Goal: Task Accomplishment & Management: Manage account settings

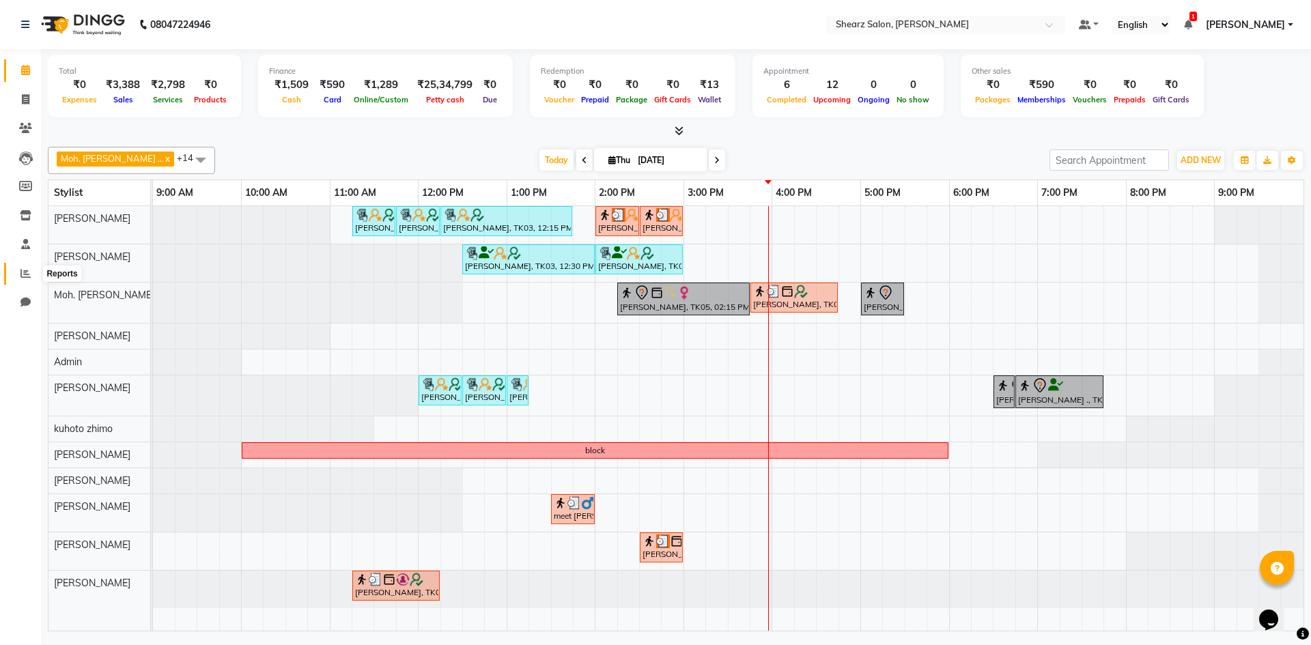
click at [20, 274] on span at bounding box center [26, 274] width 24 height 16
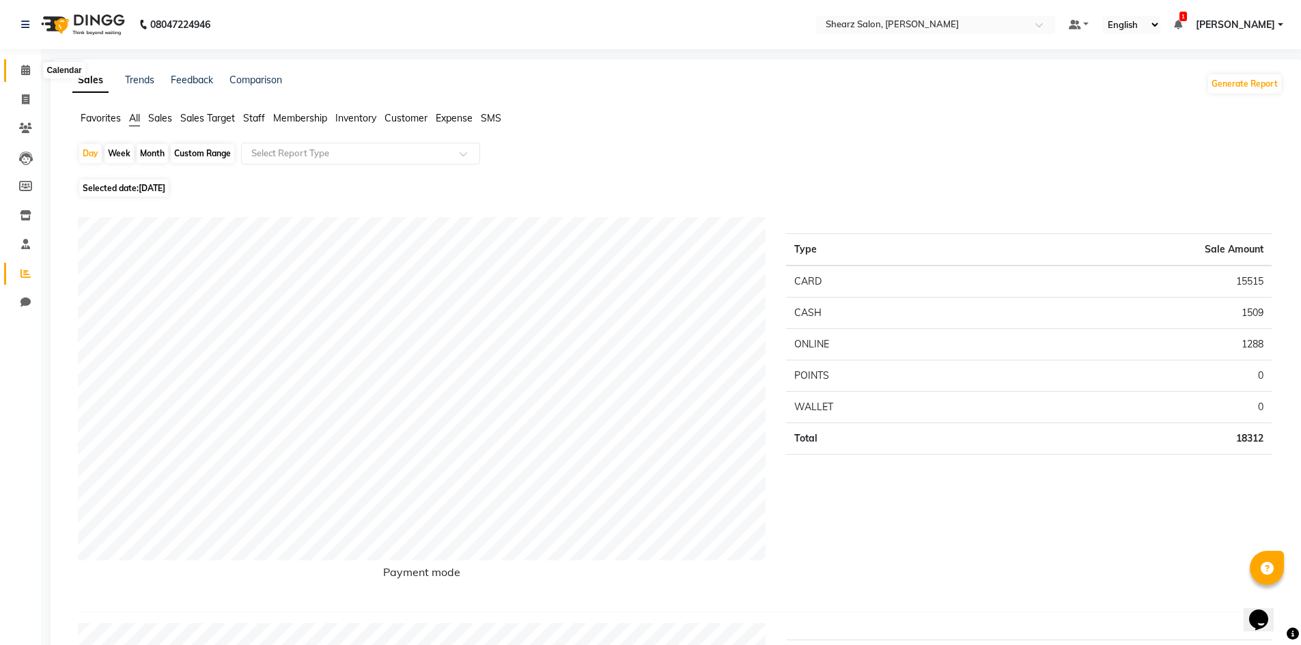
click at [29, 65] on icon at bounding box center [25, 70] width 9 height 10
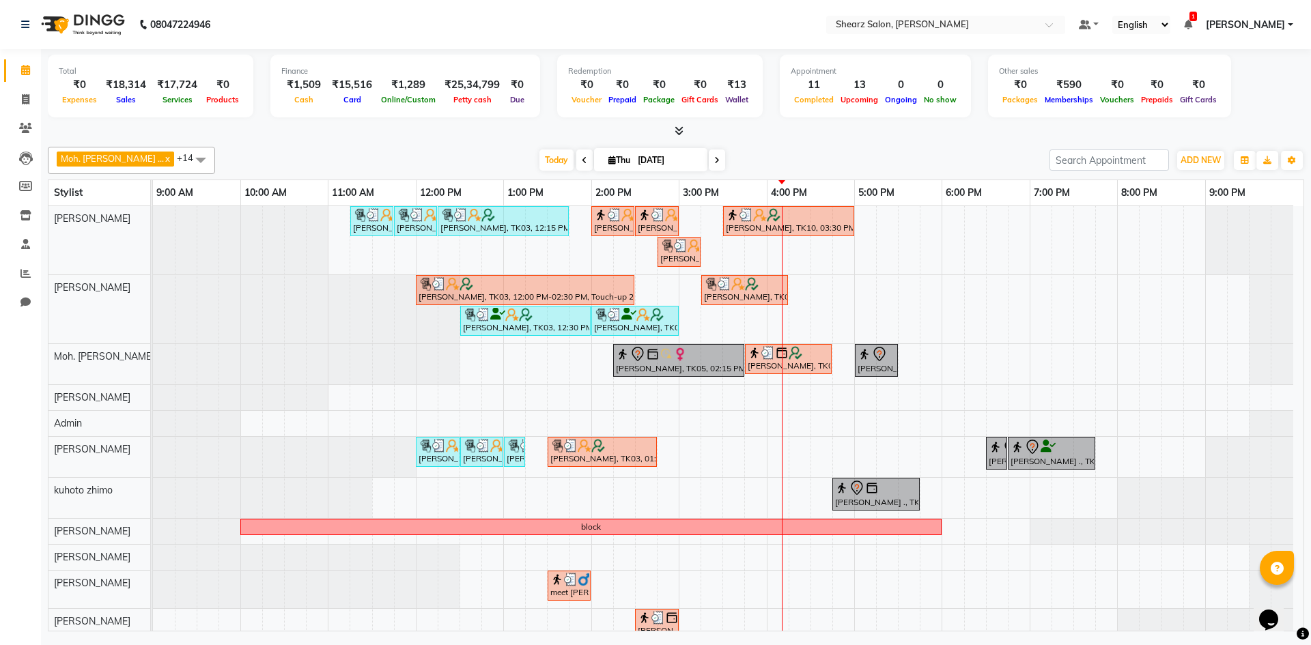
click at [634, 158] on input "[DATE]" at bounding box center [668, 160] width 68 height 20
select select "9"
select select "2025"
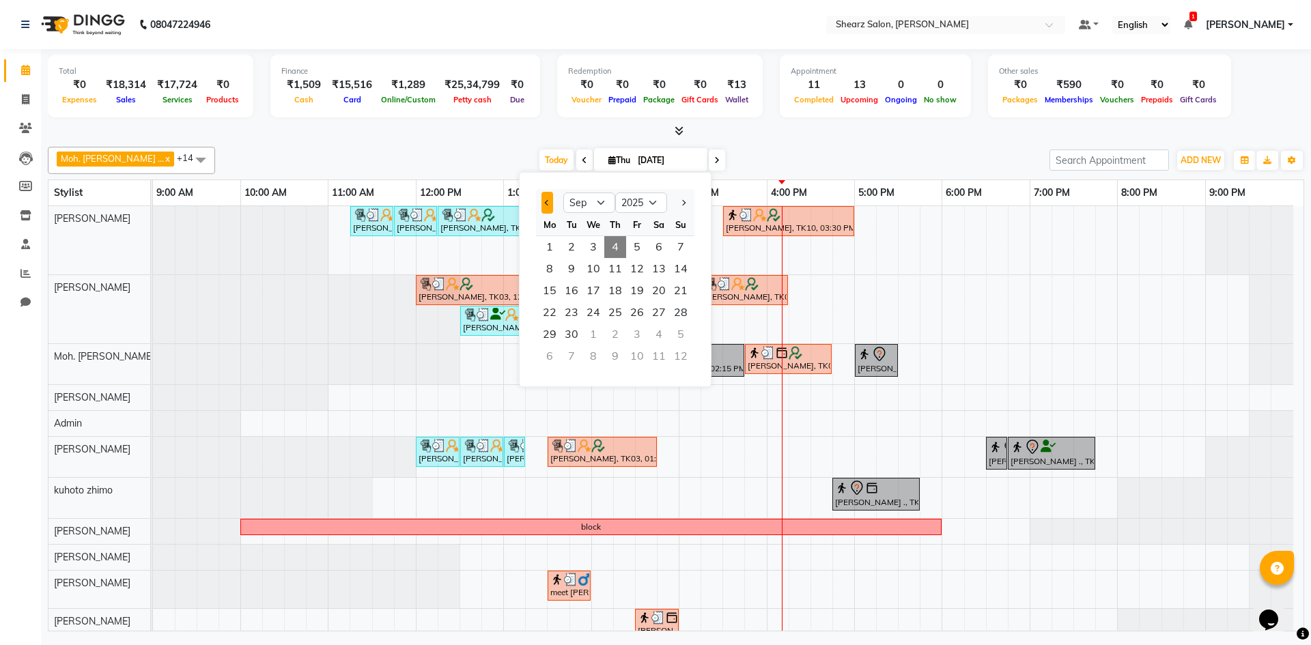
click at [550, 203] on span "Previous month" at bounding box center [547, 202] width 5 height 5
select select "8"
click at [634, 245] on span "1" at bounding box center [637, 247] width 22 height 22
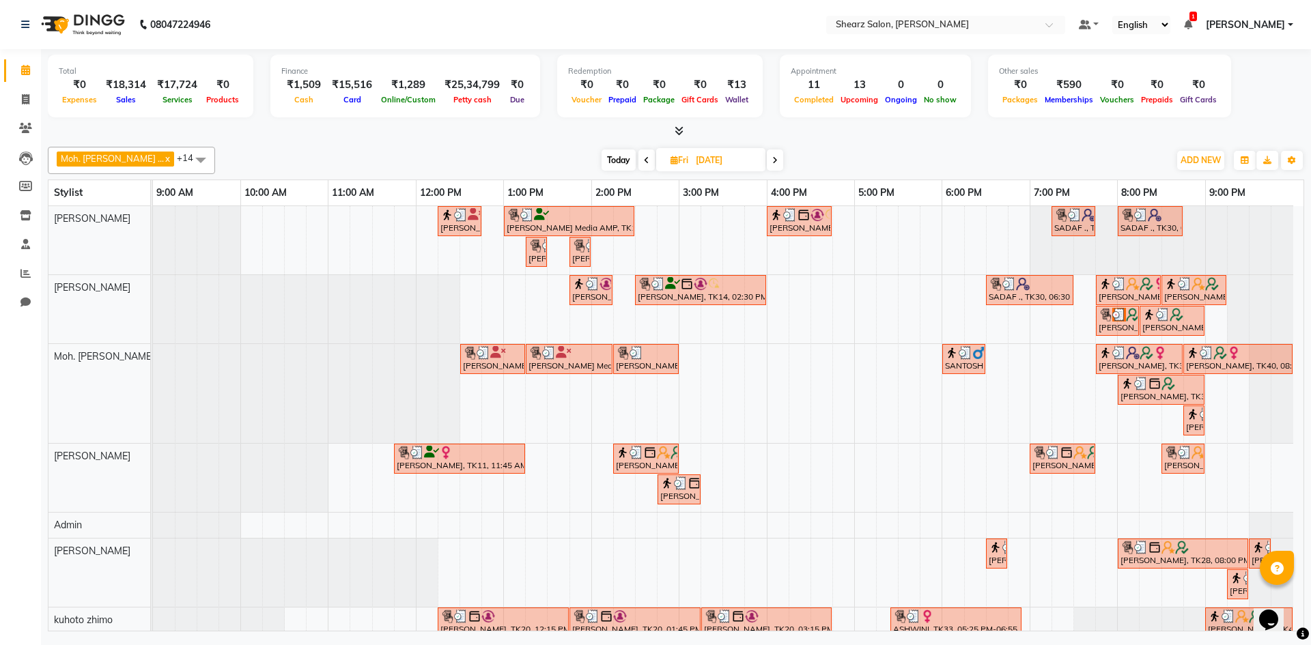
click at [767, 163] on span at bounding box center [775, 160] width 16 height 21
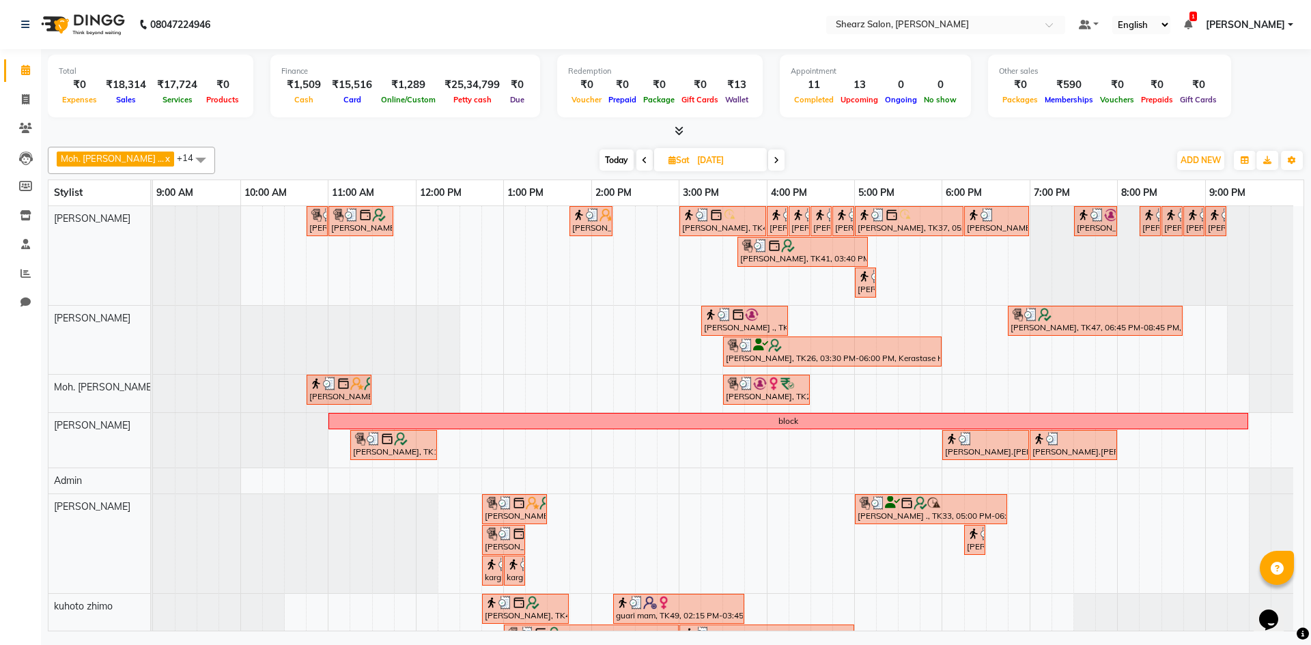
click at [774, 161] on icon at bounding box center [776, 160] width 5 height 8
type input "03-08-2025"
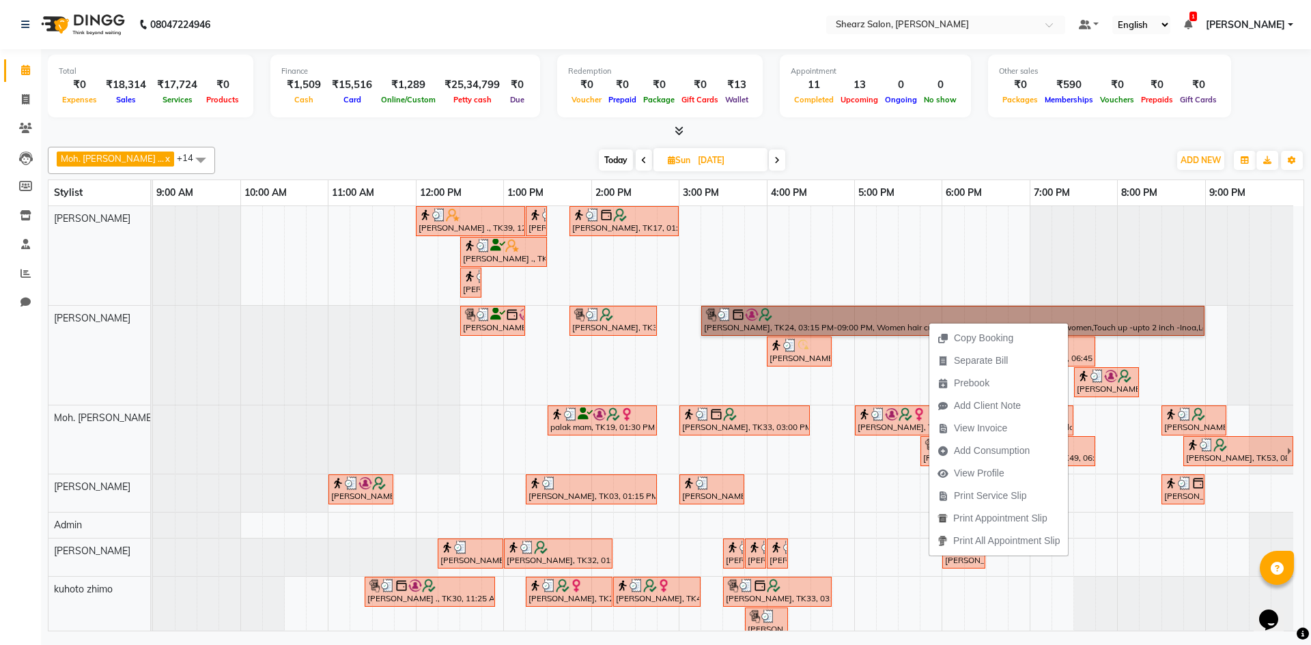
click at [153, 354] on div at bounding box center [153, 355] width 0 height 99
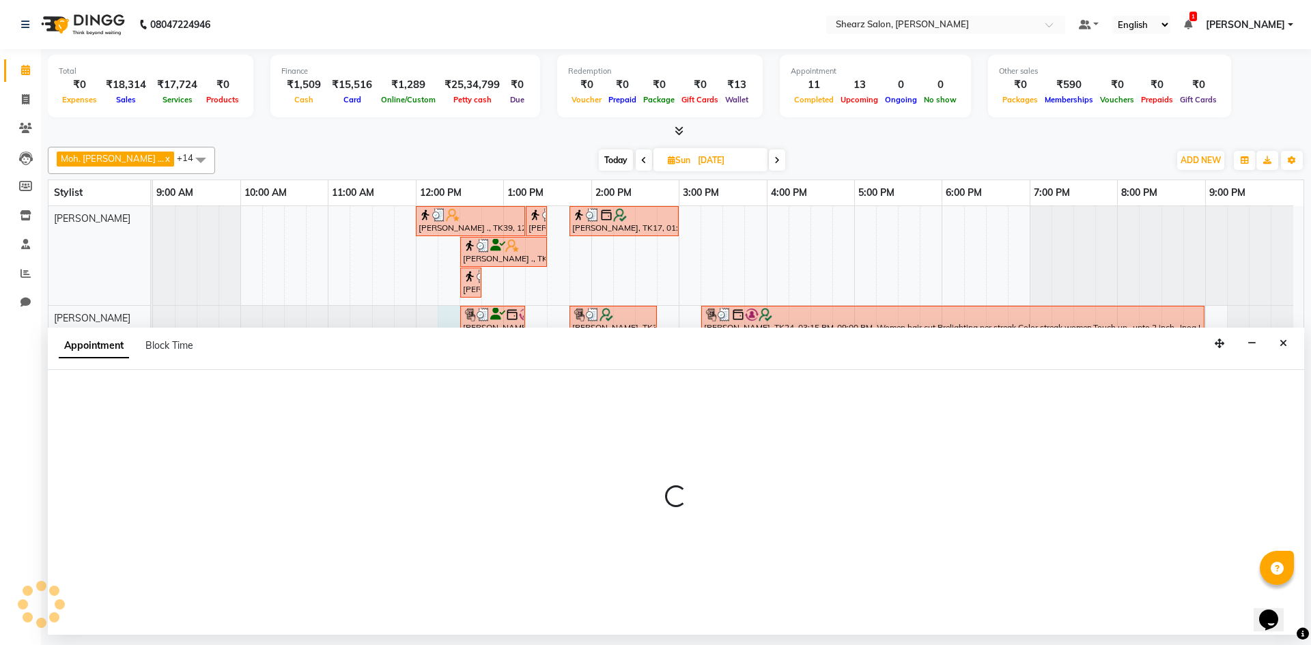
select select "77291"
select select "735"
select select "tentative"
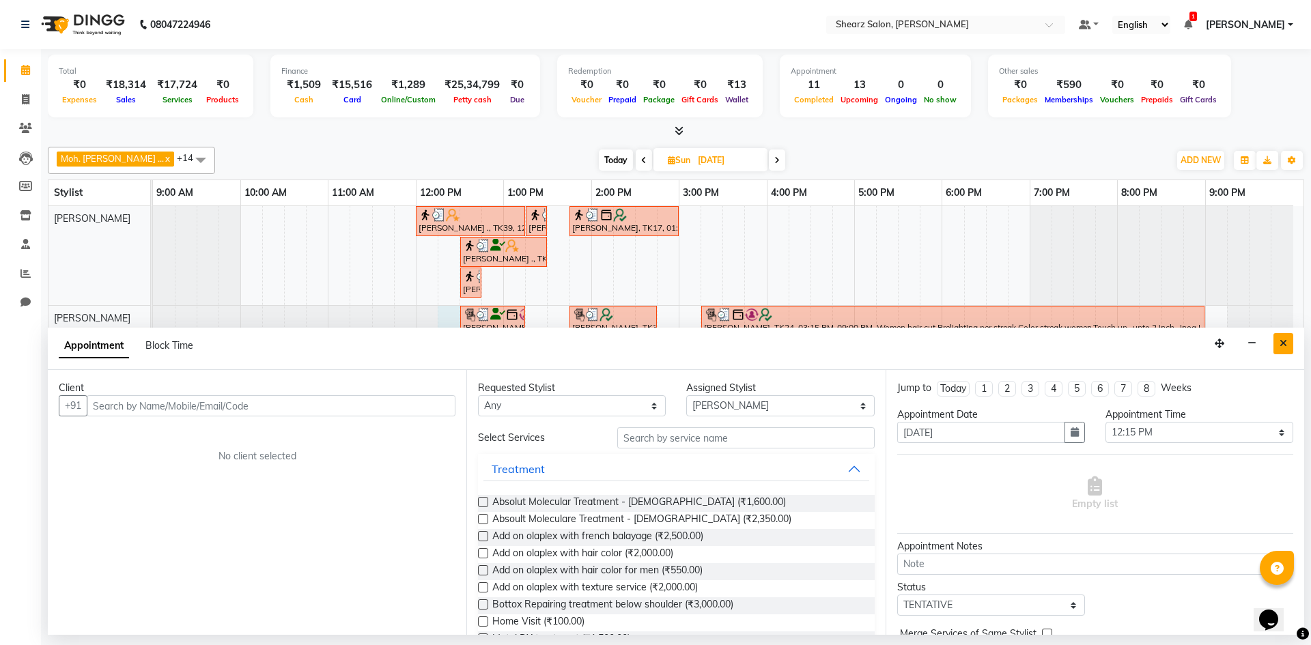
click at [1286, 343] on icon "Close" at bounding box center [1283, 344] width 8 height 10
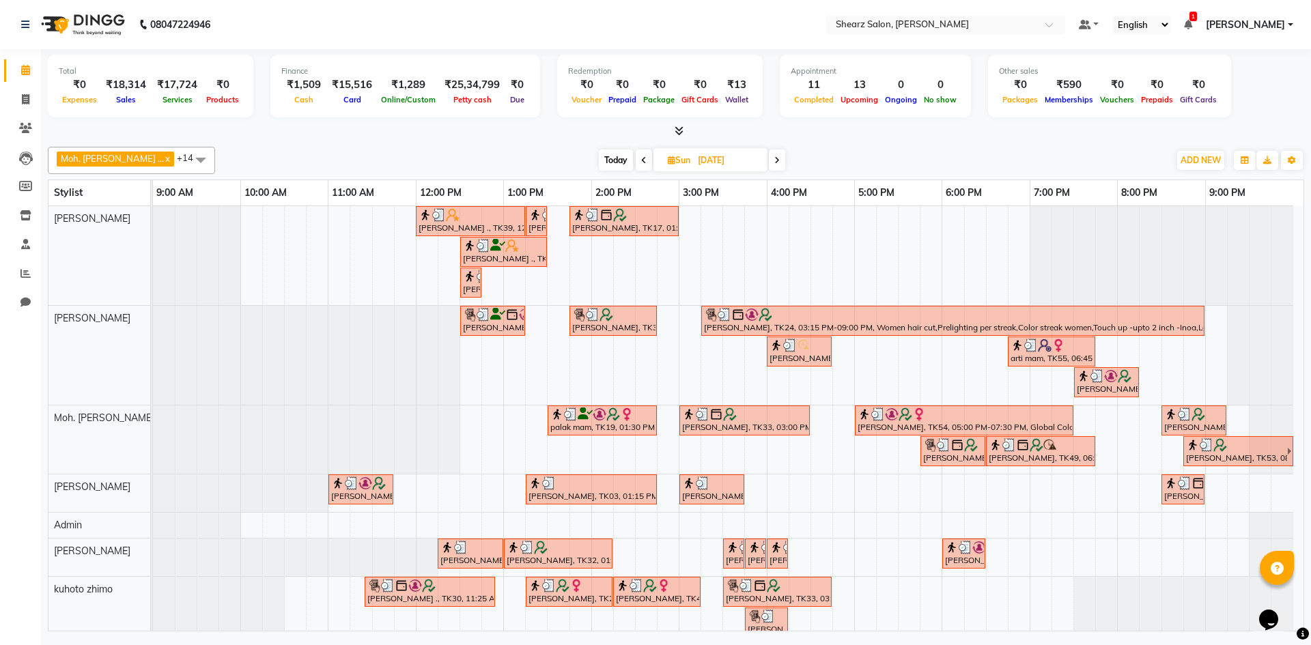
click at [769, 161] on span at bounding box center [777, 160] width 16 height 21
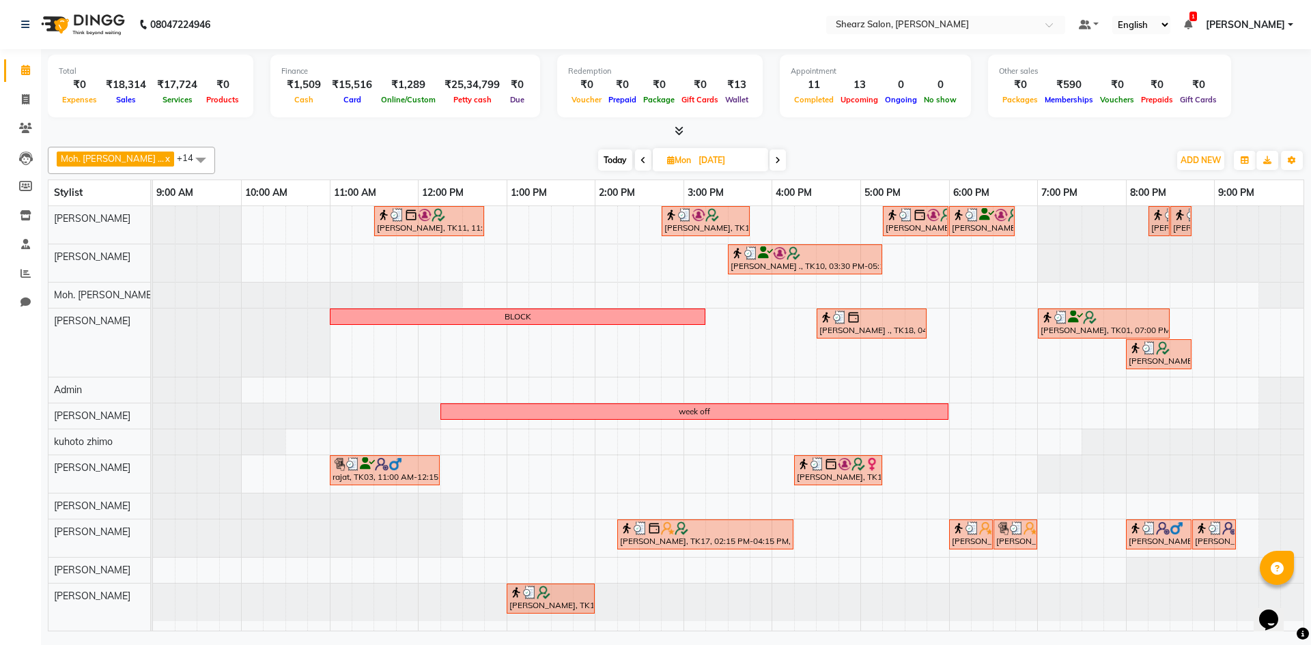
click at [769, 163] on span at bounding box center [777, 160] width 16 height 21
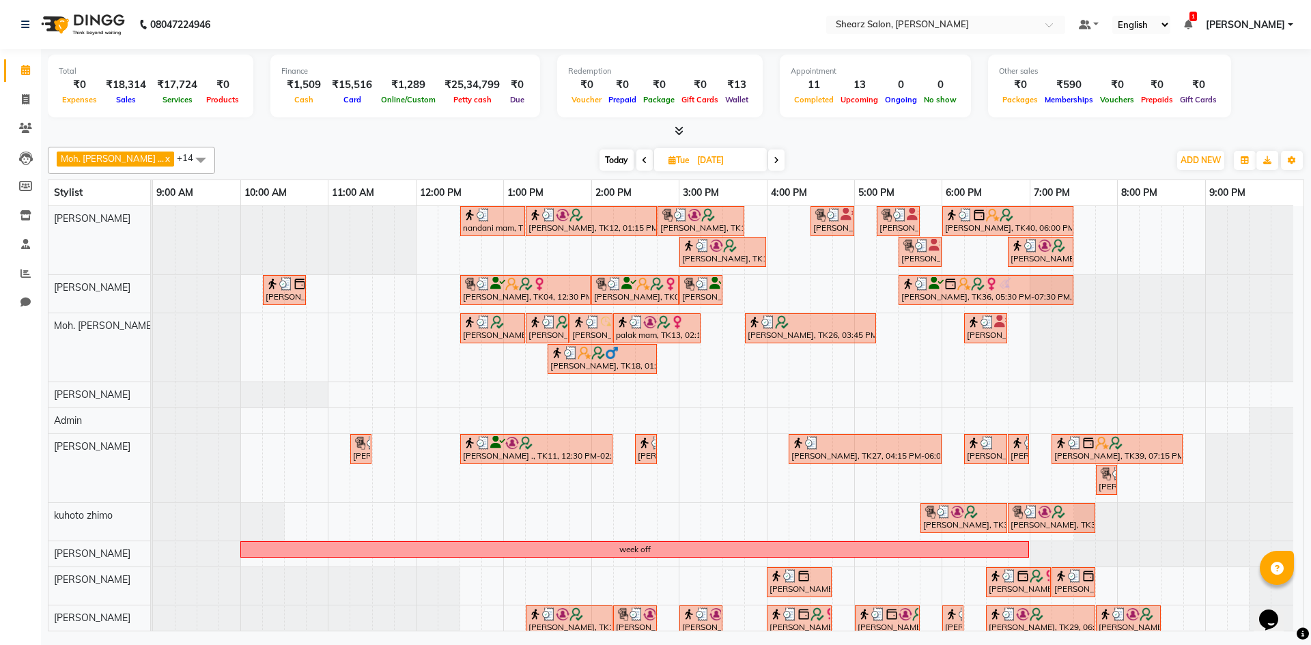
click at [768, 158] on span at bounding box center [776, 160] width 16 height 21
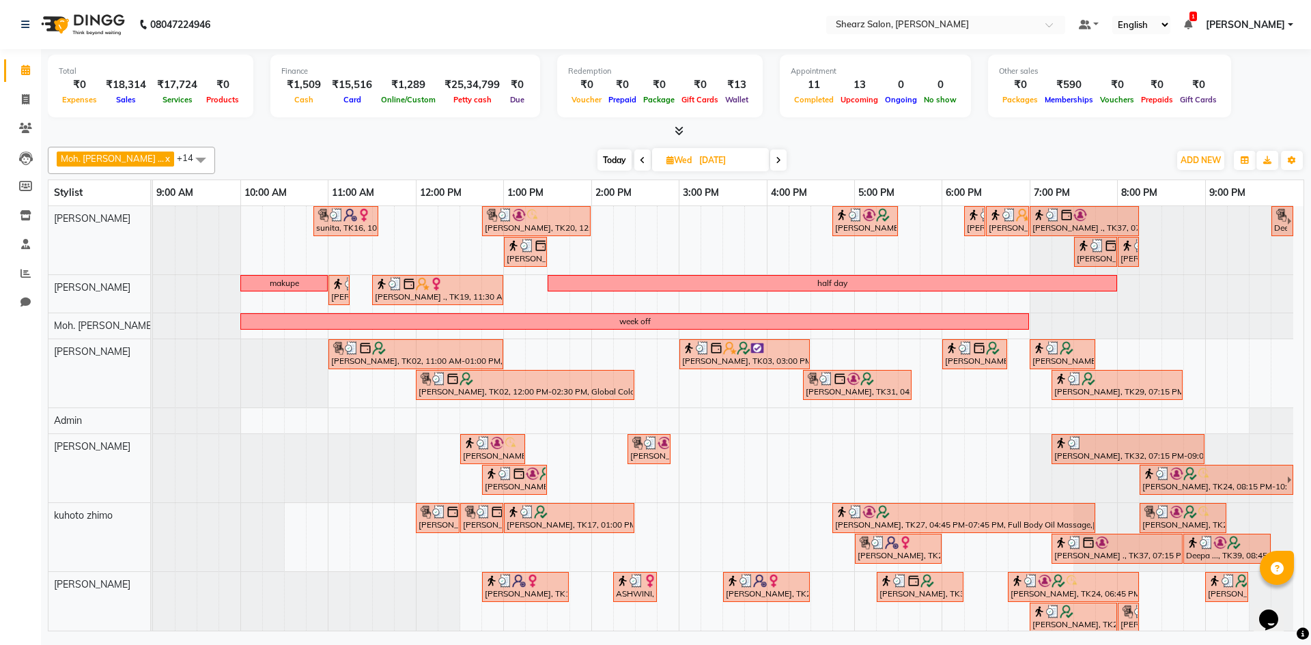
click at [776, 164] on icon at bounding box center [778, 160] width 5 height 8
type input "07-08-2025"
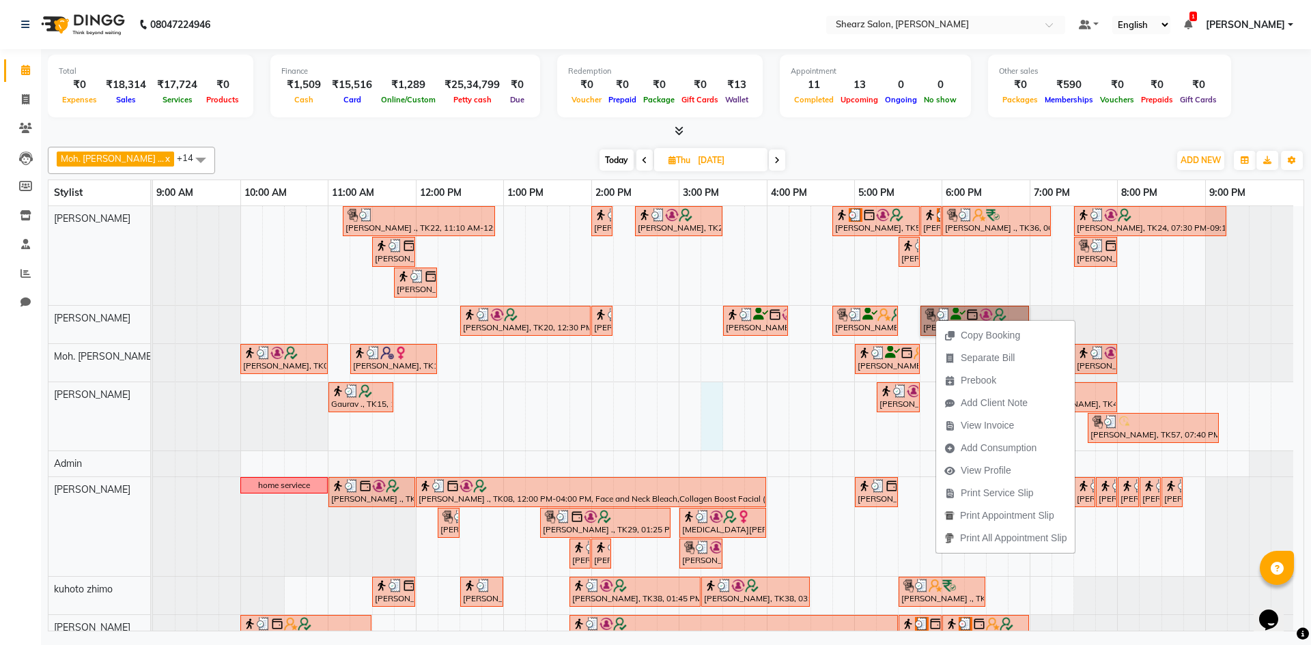
click at [706, 386] on div "RAJ KANANI ., TK22, 11:10 AM-12:55 PM, Korean Glass Facial prerna kansara, TK25…" at bounding box center [728, 530] width 1150 height 649
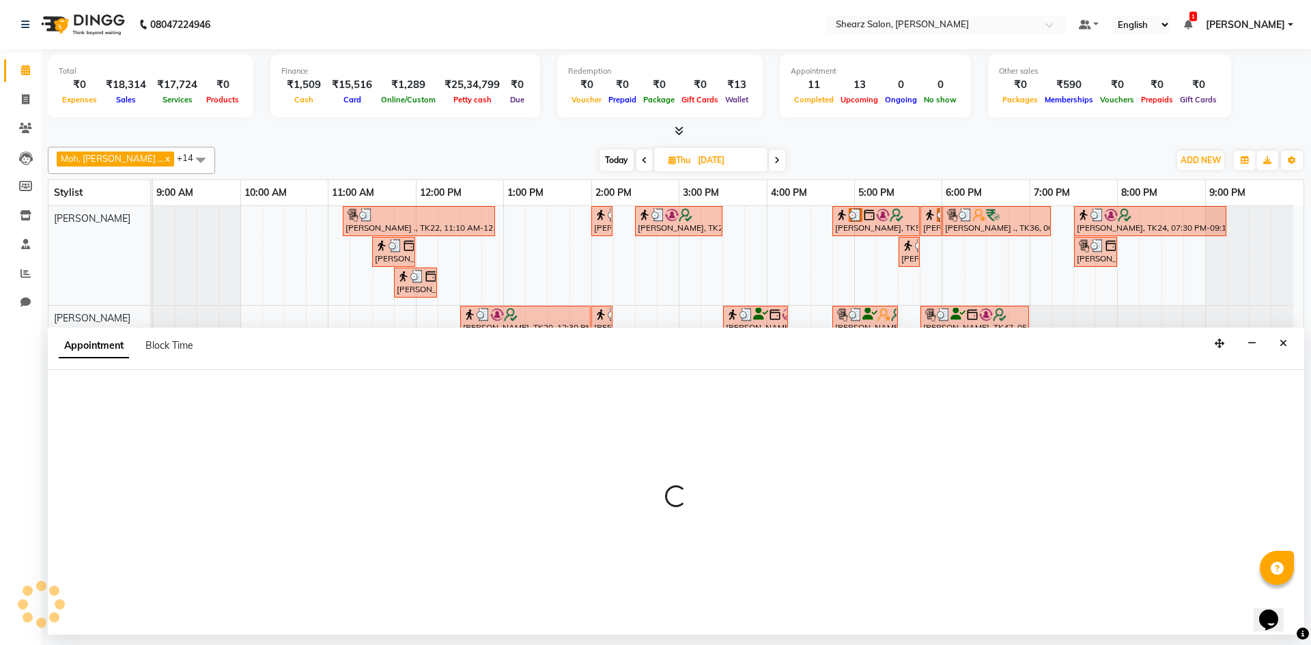
select select "77286"
select select "915"
select select "tentative"
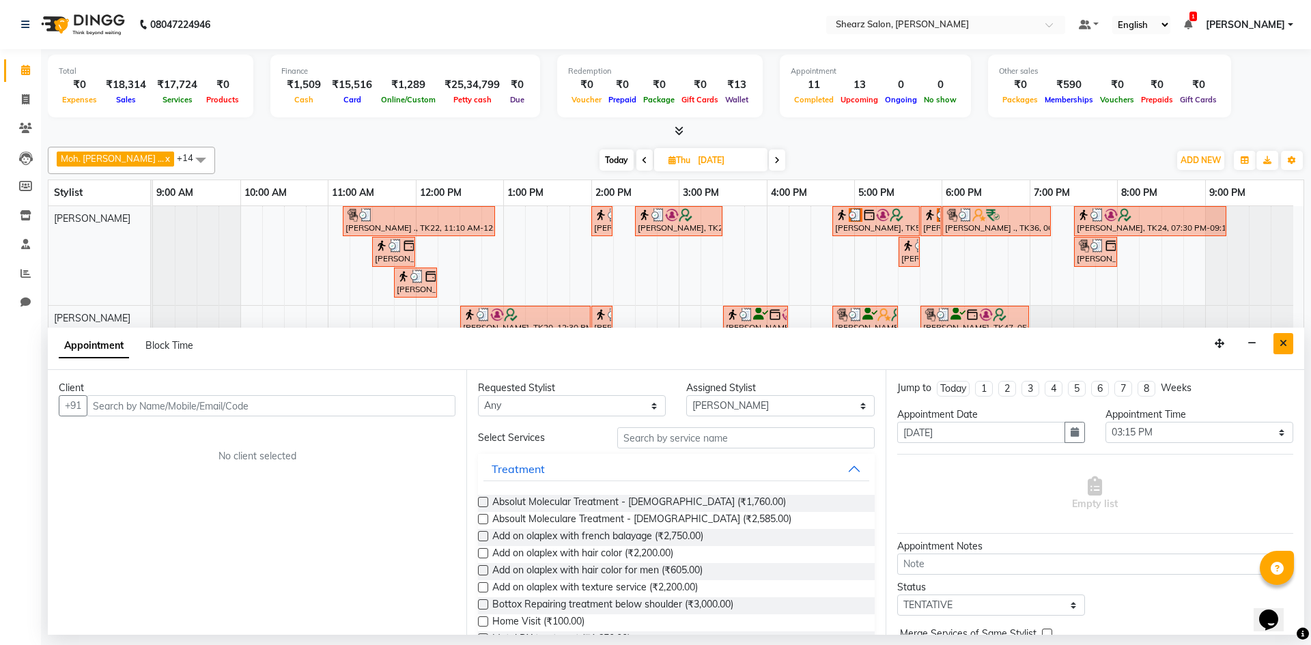
click at [1277, 346] on button "Close" at bounding box center [1283, 343] width 20 height 21
